Goal: Information Seeking & Learning: Find specific fact

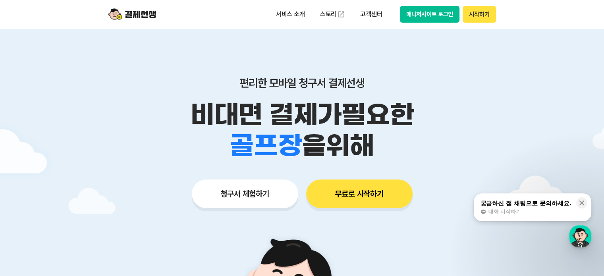
click at [474, 15] on button "시작하기" at bounding box center [479, 14] width 33 height 17
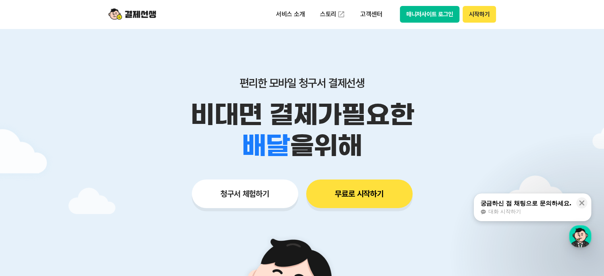
click at [540, 203] on div "궁금하신 점 채팅으로 문의하세요." at bounding box center [525, 203] width 91 height 8
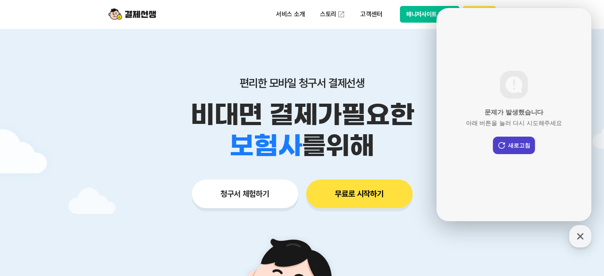
click at [525, 145] on button "새로고침" at bounding box center [514, 145] width 42 height 17
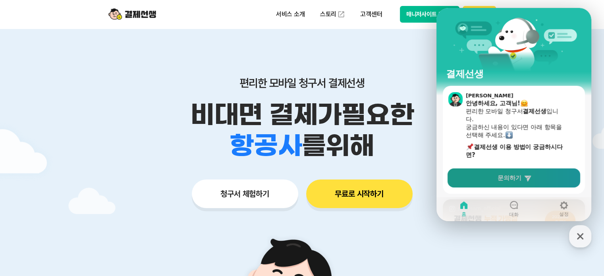
click at [507, 176] on span "문의하기" at bounding box center [509, 178] width 24 height 8
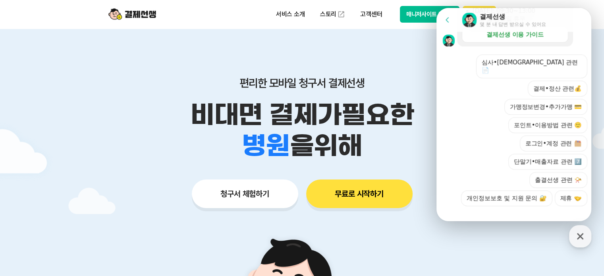
scroll to position [159, 0]
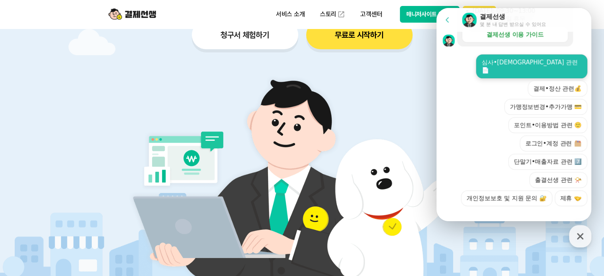
click at [537, 62] on button "심사•[DEMOGRAPHIC_DATA] 관련 📄" at bounding box center [531, 66] width 111 height 24
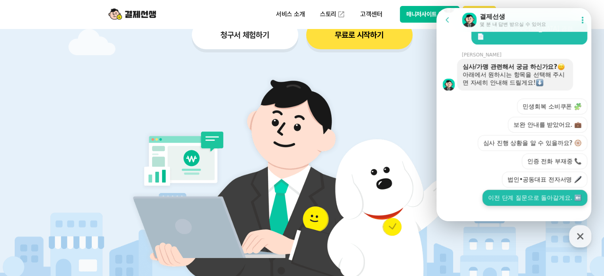
scroll to position [357, 0]
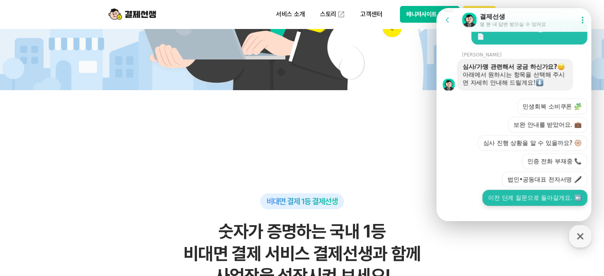
click at [508, 192] on button "이전 단계 질문으로 돌아갈게요. ⬅️" at bounding box center [534, 198] width 105 height 16
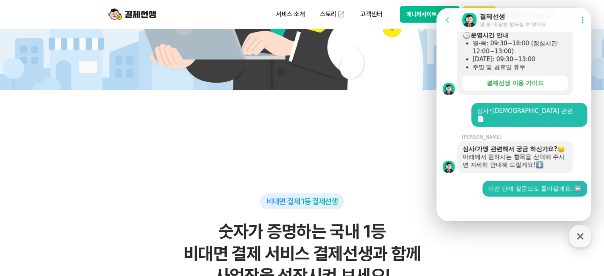
scroll to position [208, 0]
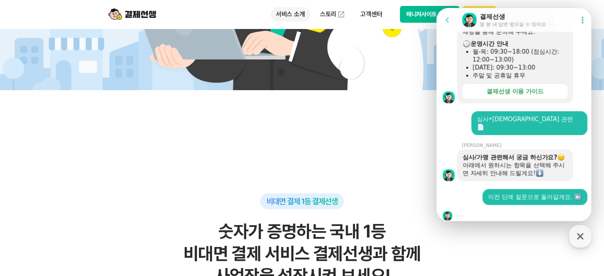
click at [286, 17] on p "서비스 소개" at bounding box center [290, 14] width 40 height 14
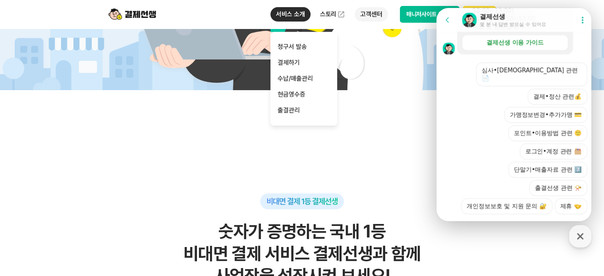
click at [375, 13] on p "고객센터" at bounding box center [371, 14] width 33 height 14
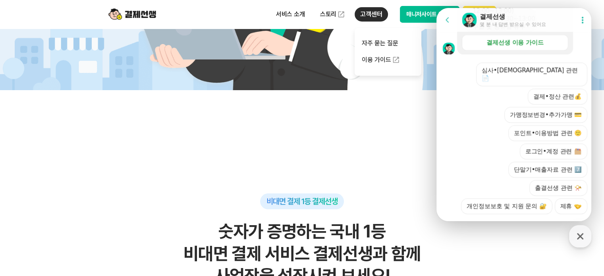
scroll to position [532, 0]
click at [376, 52] on link "자주 묻는 질문" at bounding box center [388, 47] width 67 height 16
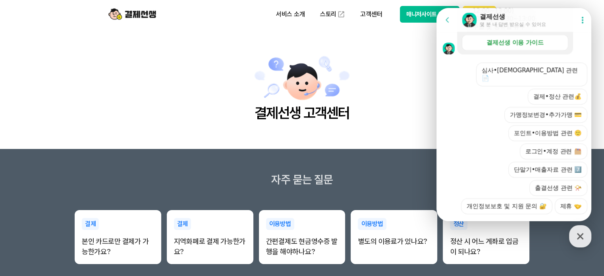
click at [385, 176] on h3 "자주 묻는 질문" at bounding box center [302, 179] width 604 height 13
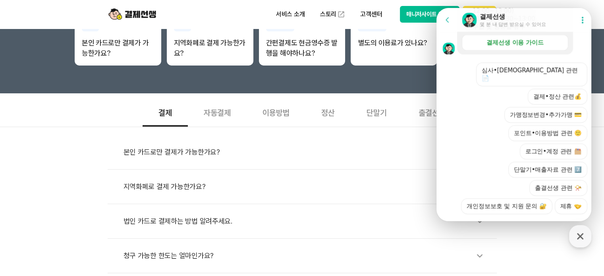
scroll to position [238, 0]
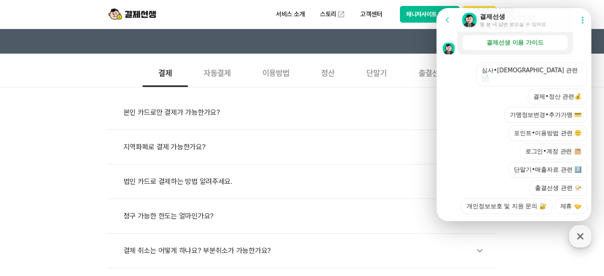
click at [584, 243] on div "button" at bounding box center [580, 236] width 22 height 22
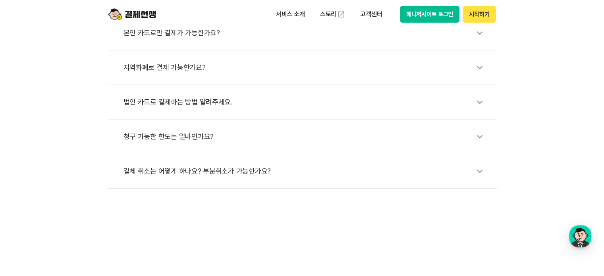
scroll to position [199, 0]
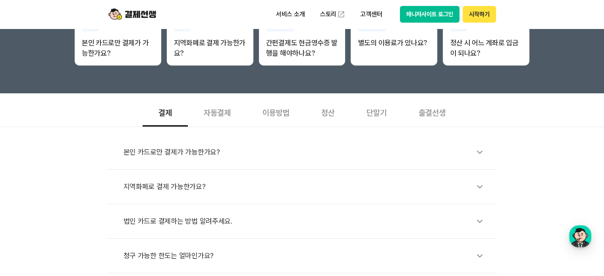
click at [376, 110] on div "단말기" at bounding box center [377, 111] width 52 height 29
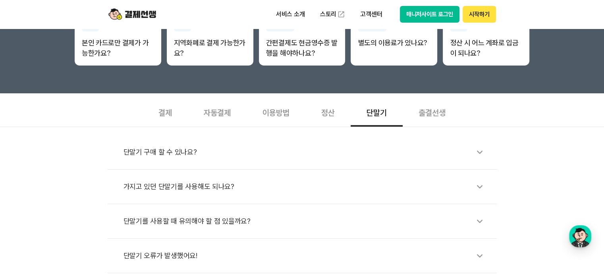
click at [472, 149] on icon at bounding box center [479, 152] width 18 height 18
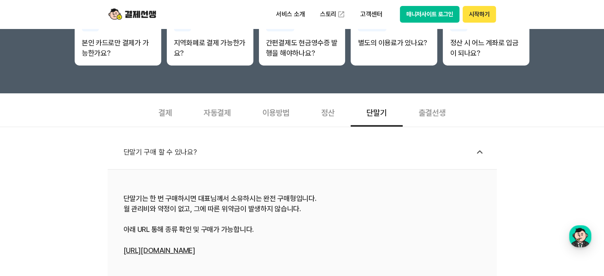
scroll to position [238, 0]
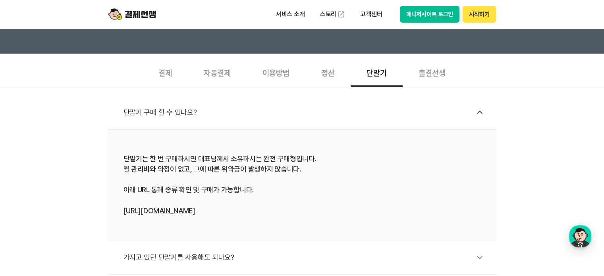
click at [195, 210] on link "[URL][DOMAIN_NAME]" at bounding box center [158, 210] width 71 height 8
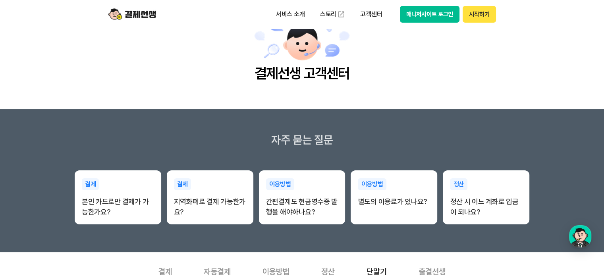
scroll to position [0, 0]
